Goal: Check status: Check status

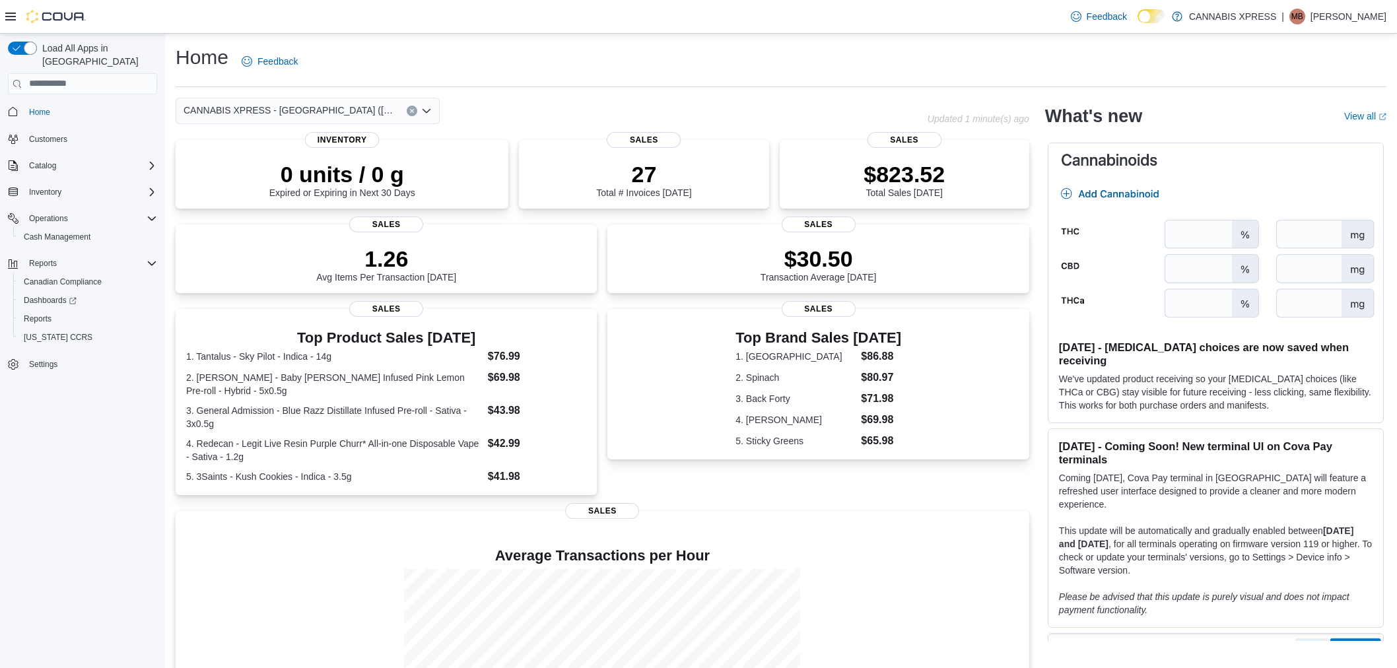
scroll to position [122, 0]
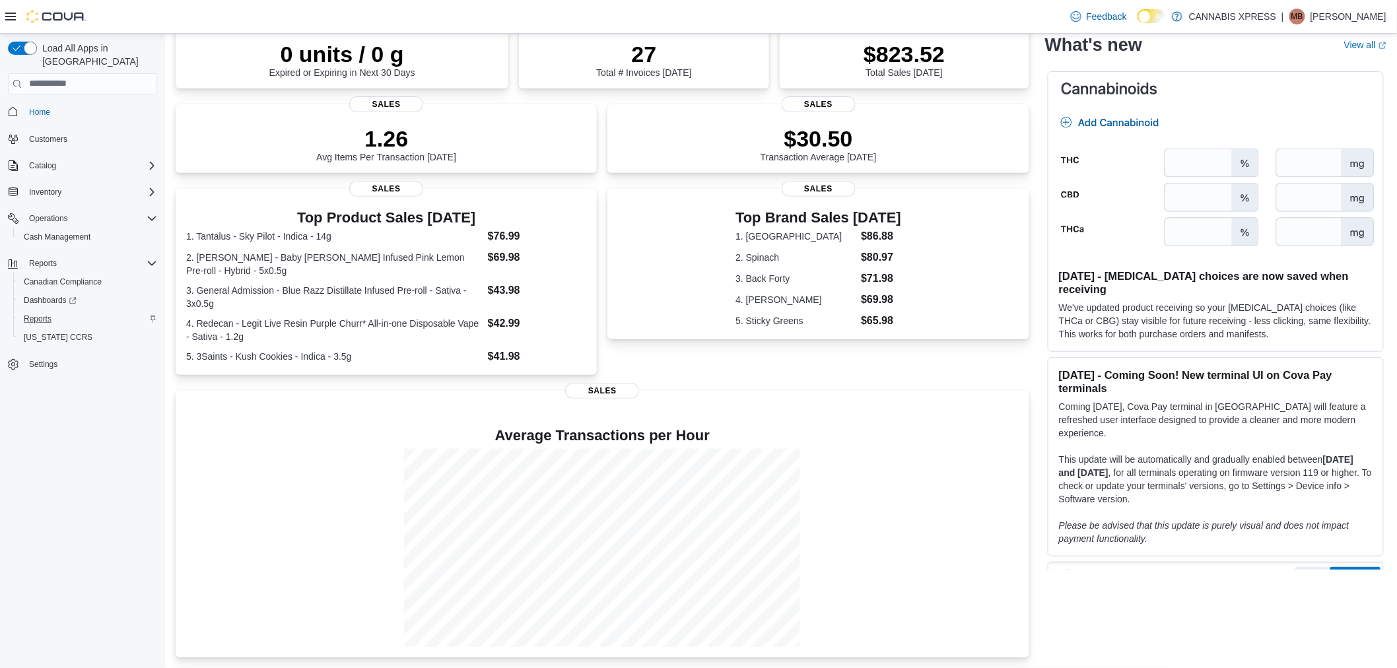
click at [61, 311] on div "Reports" at bounding box center [87, 319] width 139 height 16
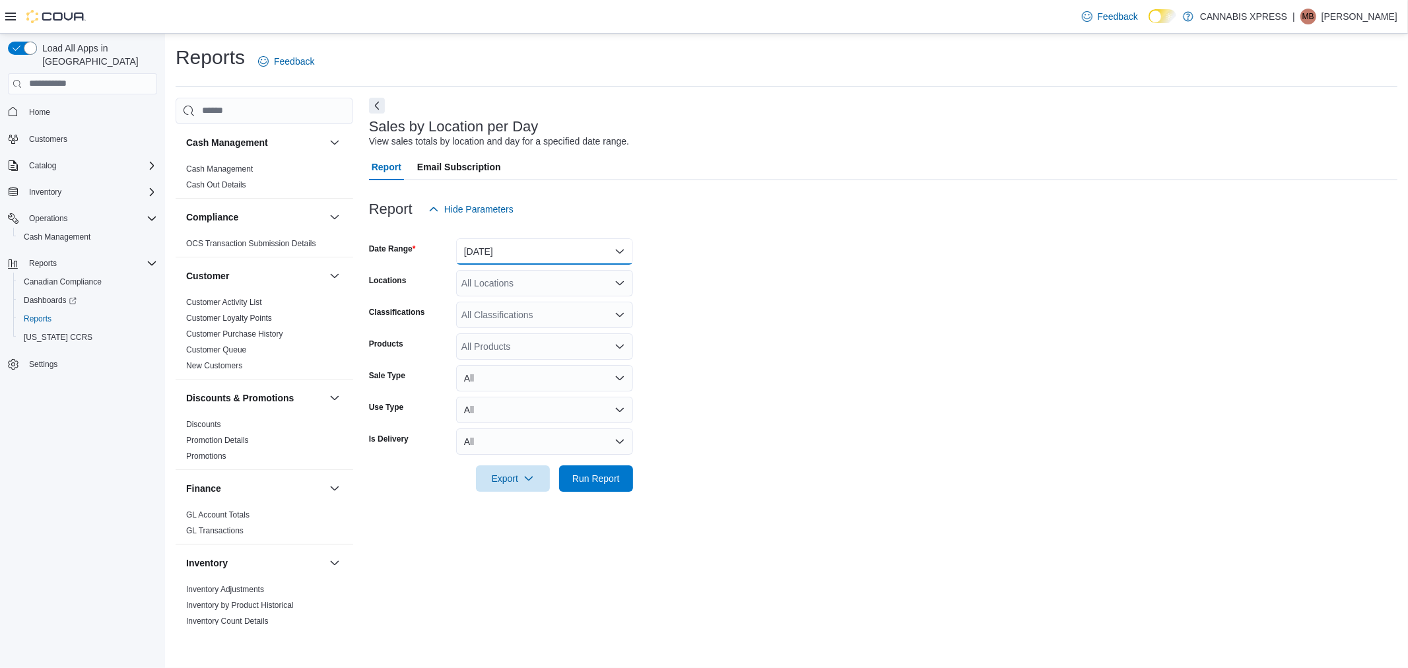
click at [503, 240] on button "[DATE]" at bounding box center [544, 251] width 177 height 26
click at [516, 297] on span "[DATE]" at bounding box center [552, 304] width 151 height 16
click at [519, 280] on div "All Locations" at bounding box center [544, 283] width 177 height 26
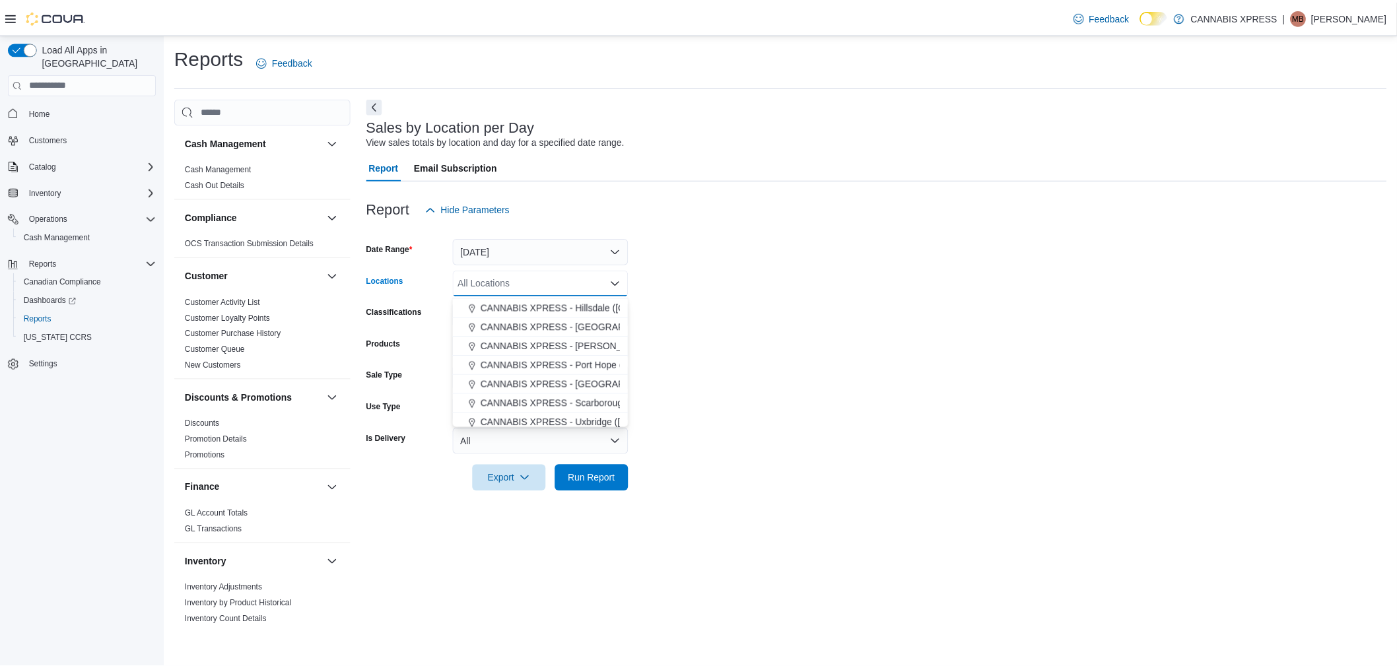
scroll to position [147, 0]
click at [531, 354] on span "CANNABIS XPRESS - [GEOGRAPHIC_DATA] ([GEOGRAPHIC_DATA])" at bounding box center [633, 349] width 296 height 13
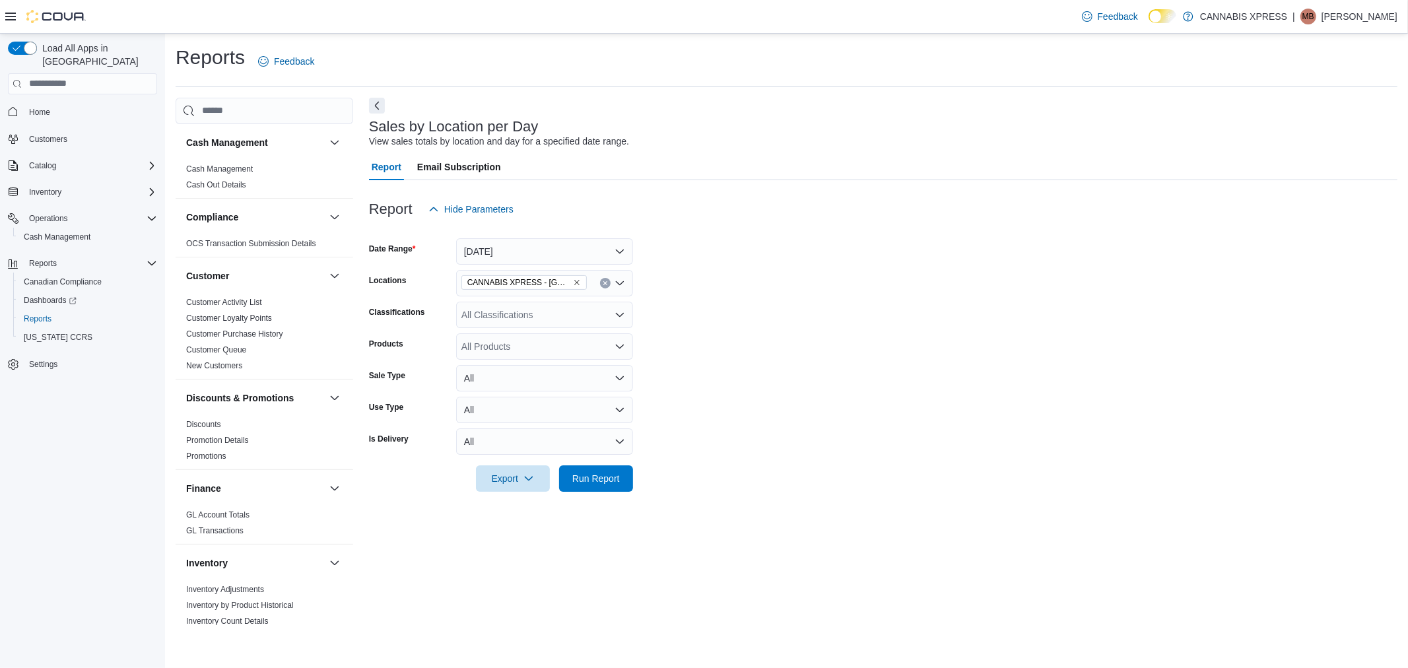
click at [857, 414] on form "Date Range [DATE] Locations CANNABIS XPRESS - Ridgetown ([GEOGRAPHIC_DATA]) Cla…" at bounding box center [883, 356] width 1029 height 269
click at [613, 478] on span "Run Report" at bounding box center [596, 477] width 48 height 13
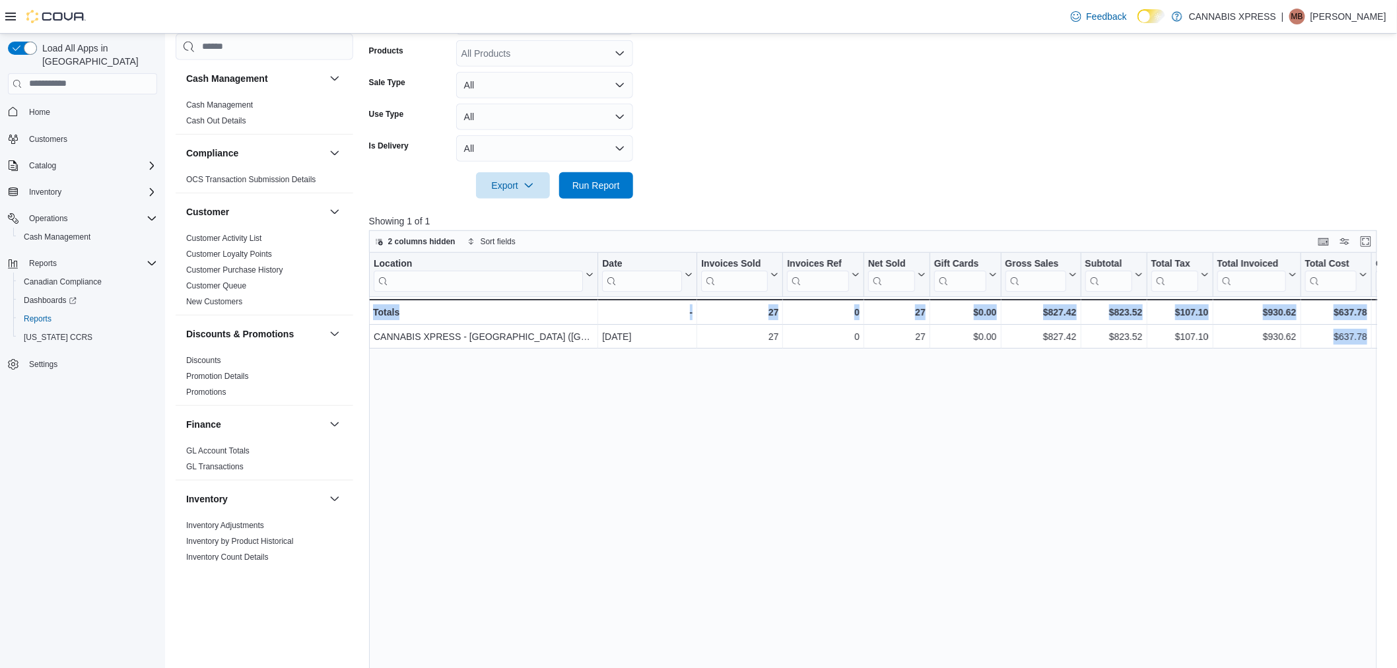
scroll to position [0, 1354]
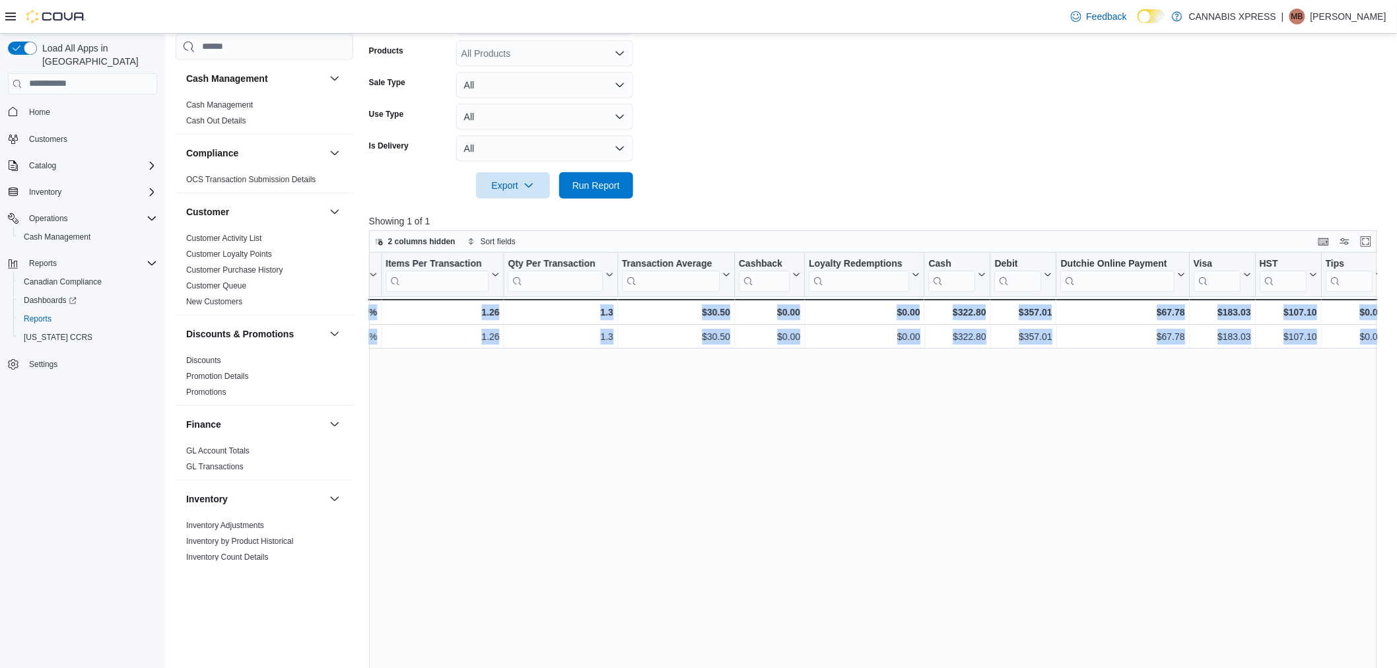
drag, startPoint x: 1083, startPoint y: 341, endPoint x: 1660, endPoint y: 339, distance: 576.4
